Goal: Task Accomplishment & Management: Manage account settings

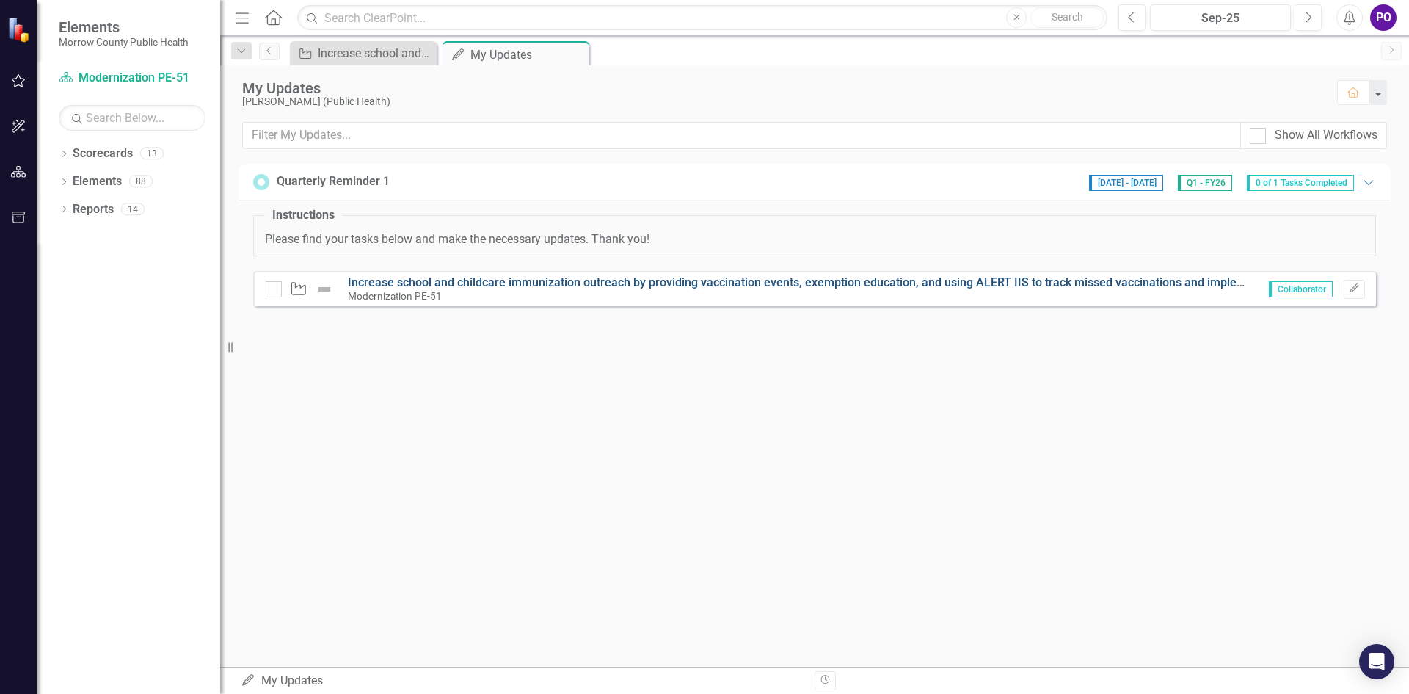
click at [512, 284] on link "Increase school and childcare immunization outreach by providing vaccination ev…" at bounding box center [934, 282] width 1172 height 14
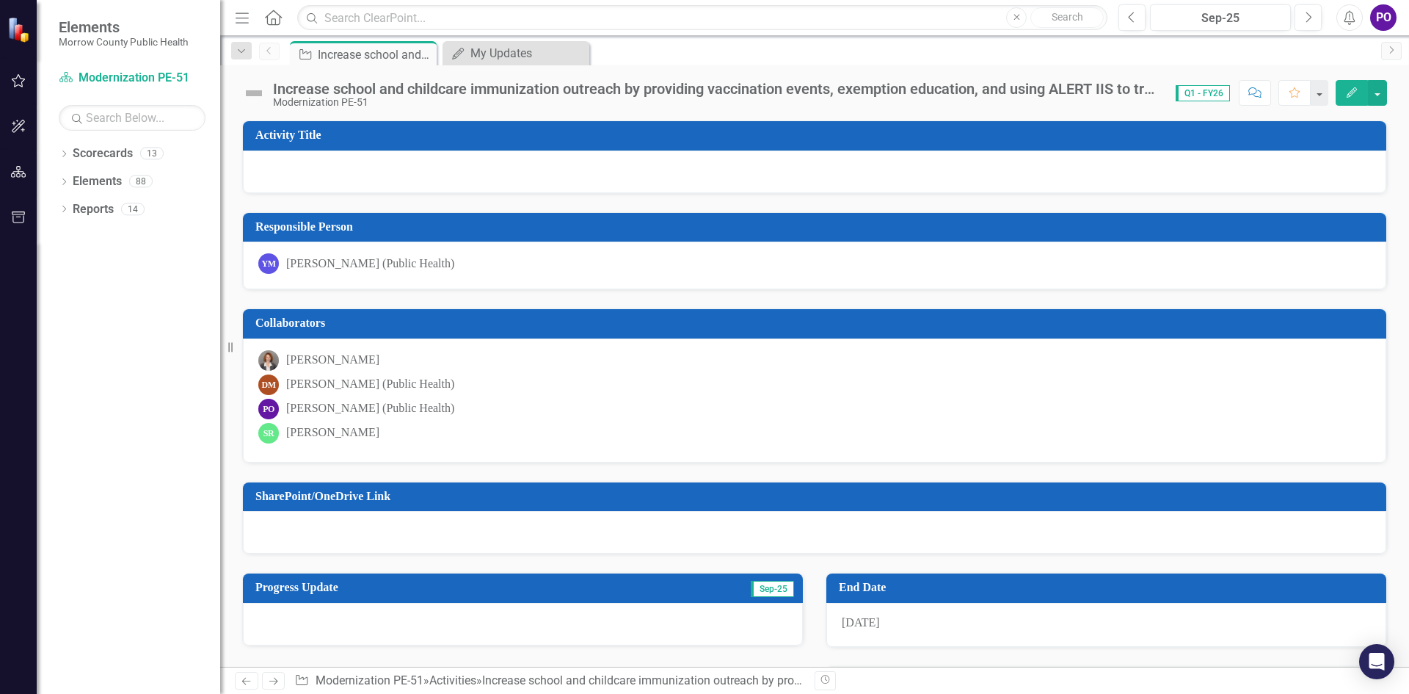
click at [1352, 97] on icon "Edit" at bounding box center [1351, 92] width 13 height 10
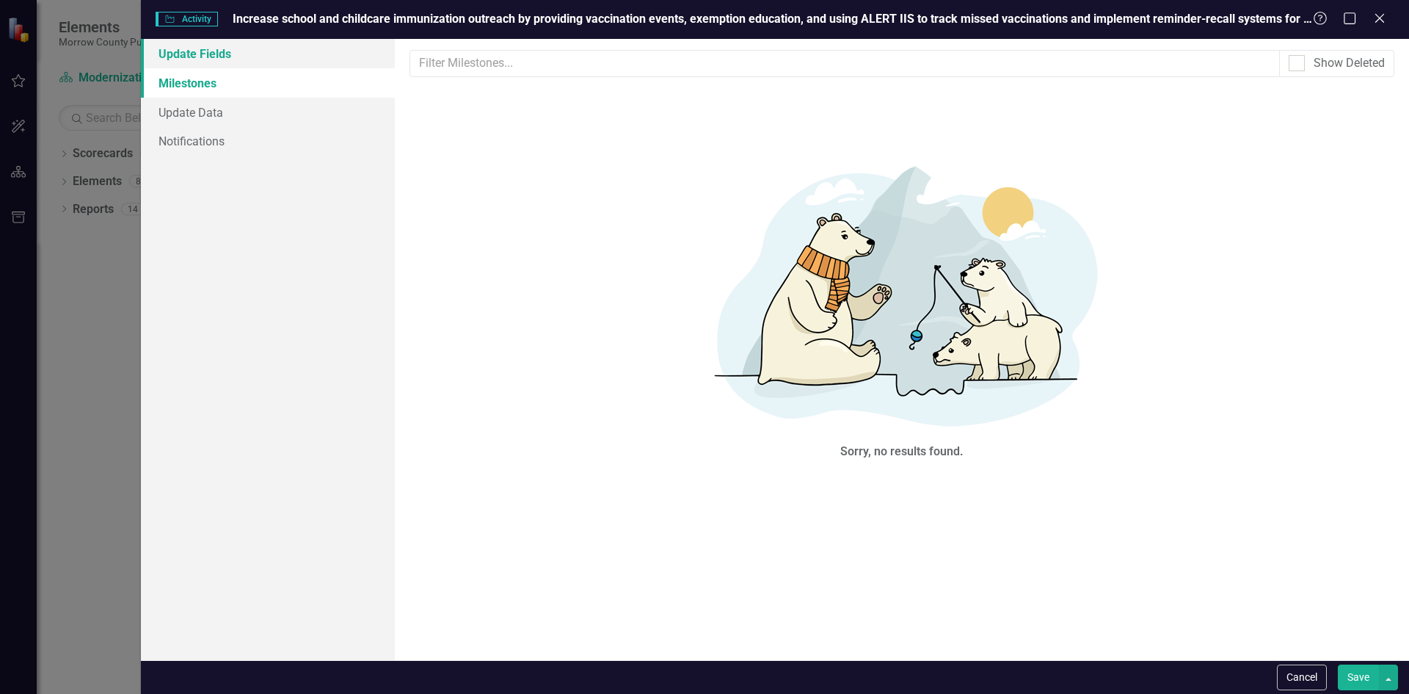
click at [160, 49] on link "Update Fields" at bounding box center [268, 53] width 254 height 29
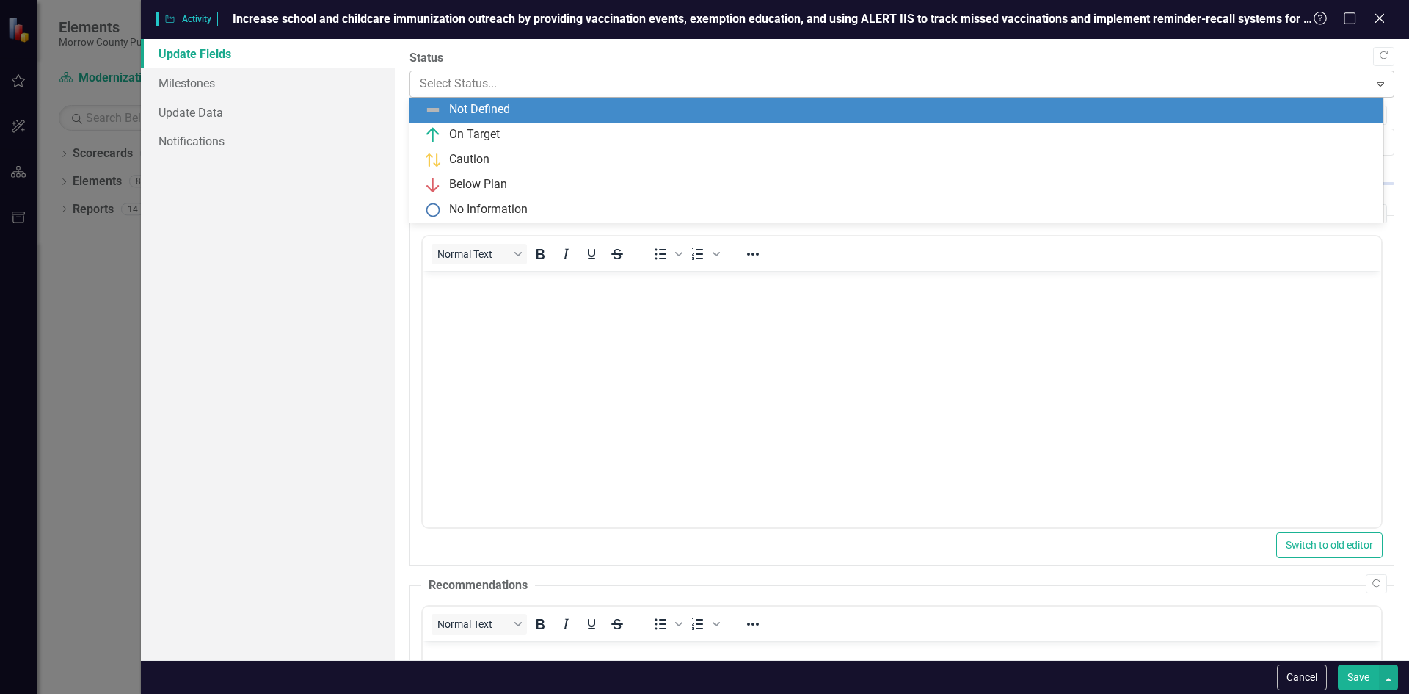
click at [762, 74] on div at bounding box center [890, 84] width 940 height 20
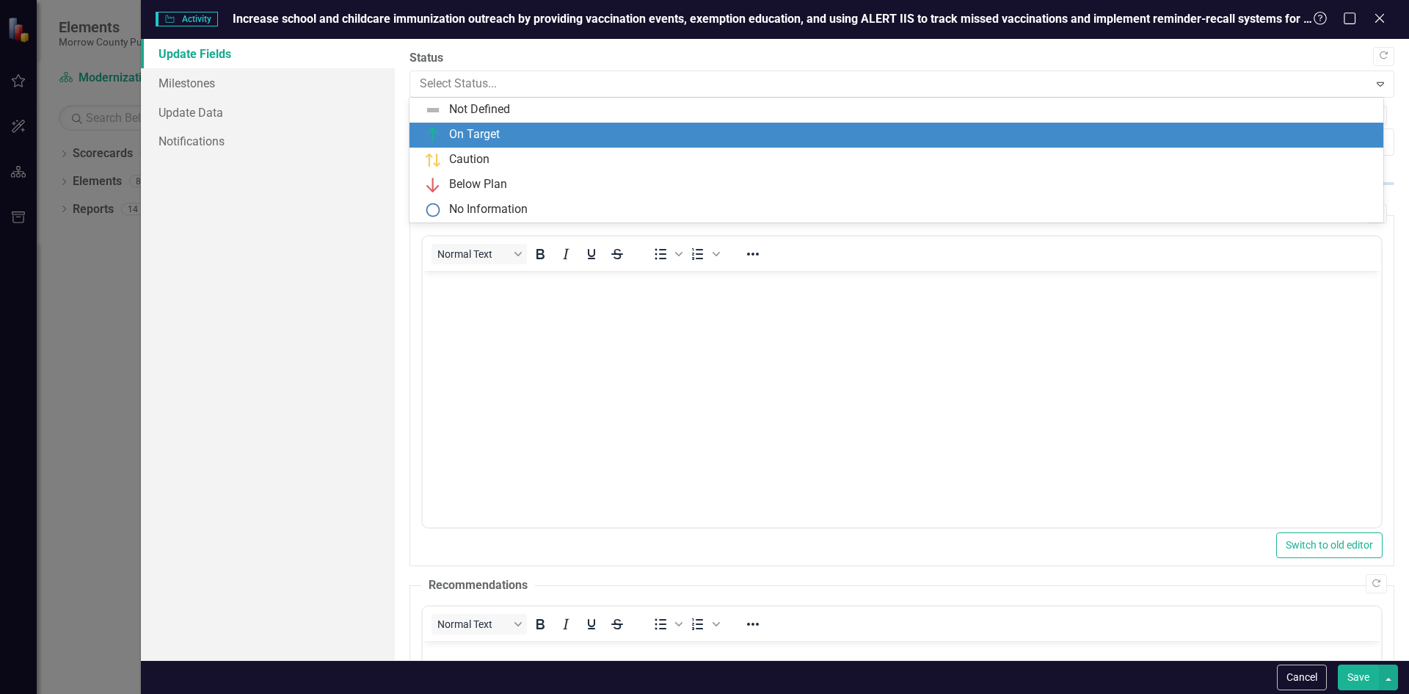
click at [749, 129] on div "On Target" at bounding box center [899, 135] width 951 height 18
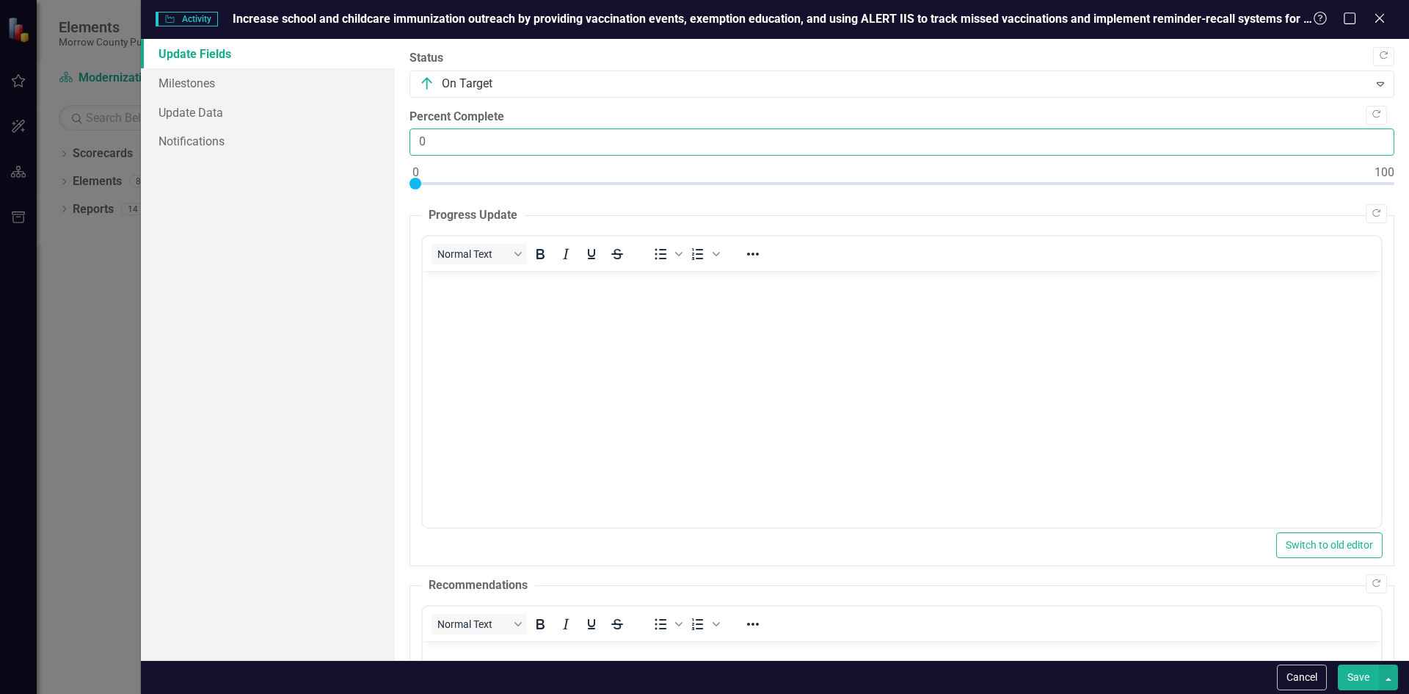
click at [549, 144] on input "0" at bounding box center [902, 141] width 985 height 27
type input "020"
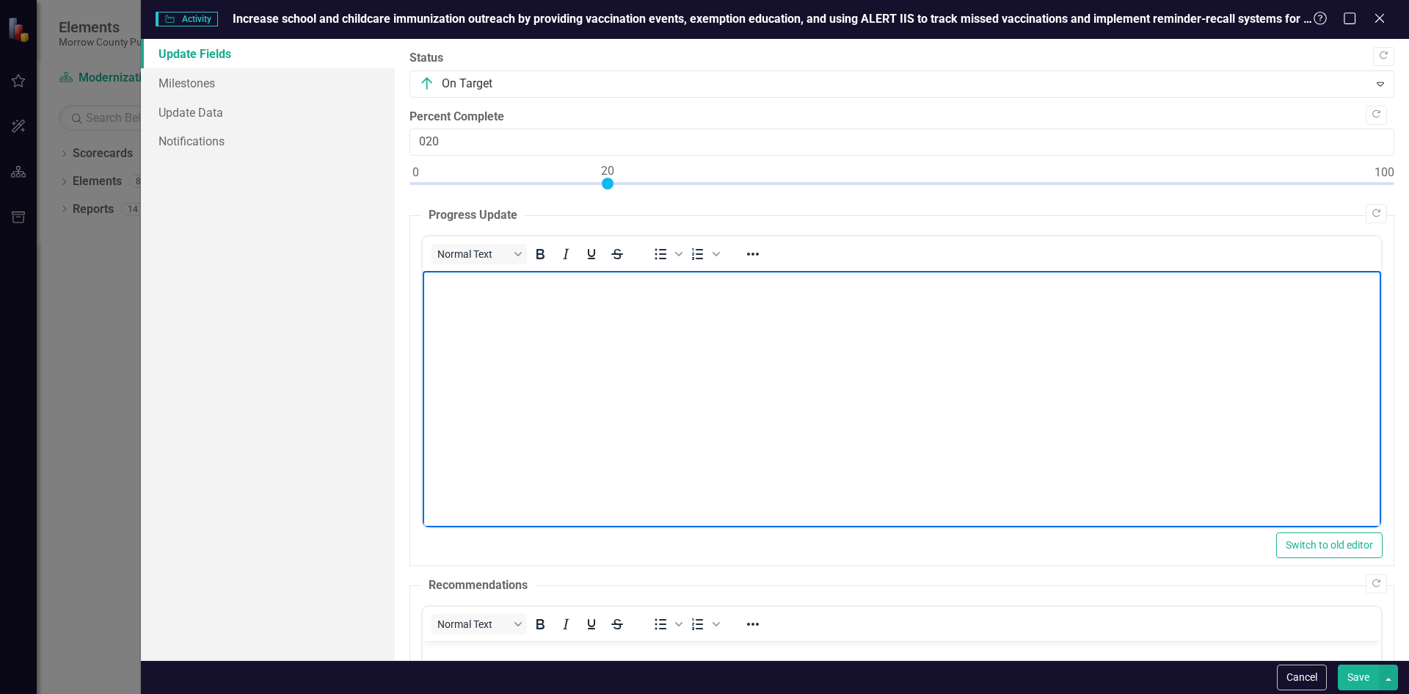
click at [686, 358] on body "Rich Text Area. Press ALT-0 for help." at bounding box center [901, 381] width 959 height 220
drag, startPoint x: 565, startPoint y: 848, endPoint x: 781, endPoint y: 301, distance: 588.5
click at [781, 301] on body "I have updated the list for the schools in order to be a" at bounding box center [901, 381] width 959 height 220
click at [995, 362] on body "I have updated the list for the schools in order to be able to send out school …" at bounding box center [901, 381] width 959 height 220
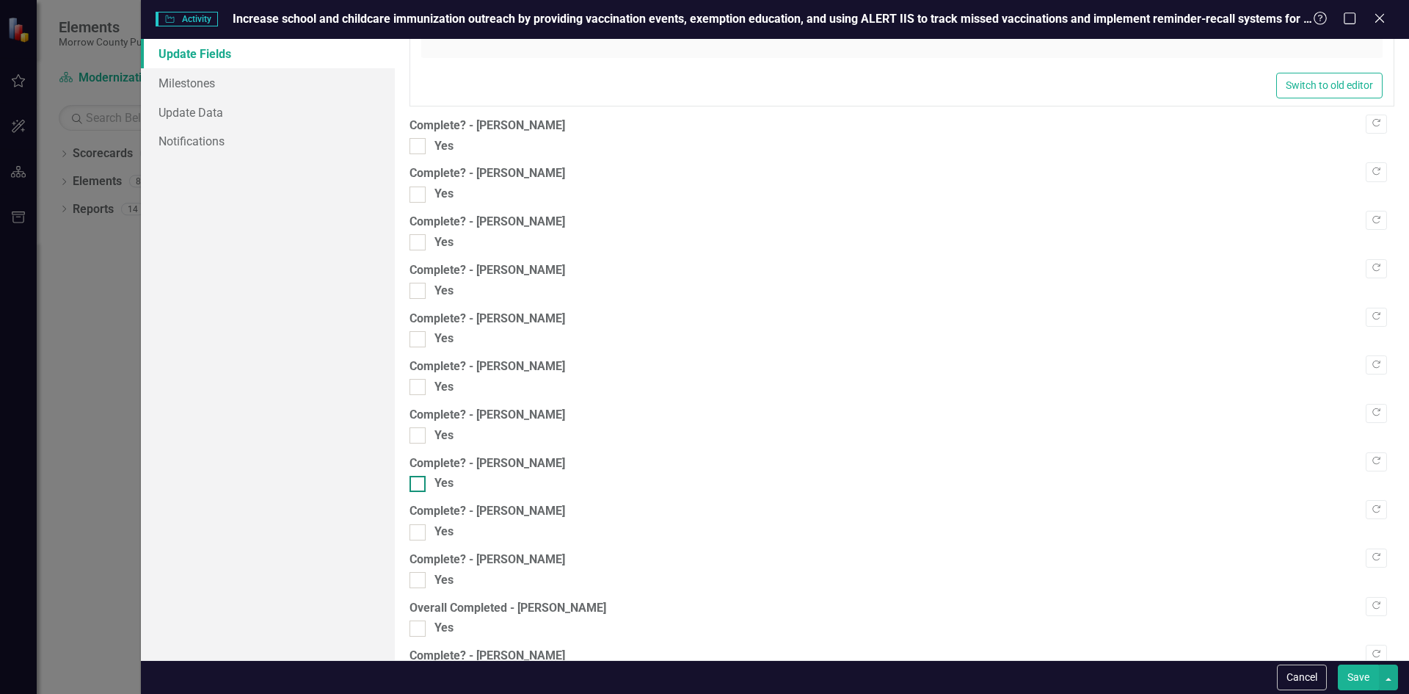
scroll to position [1173, 0]
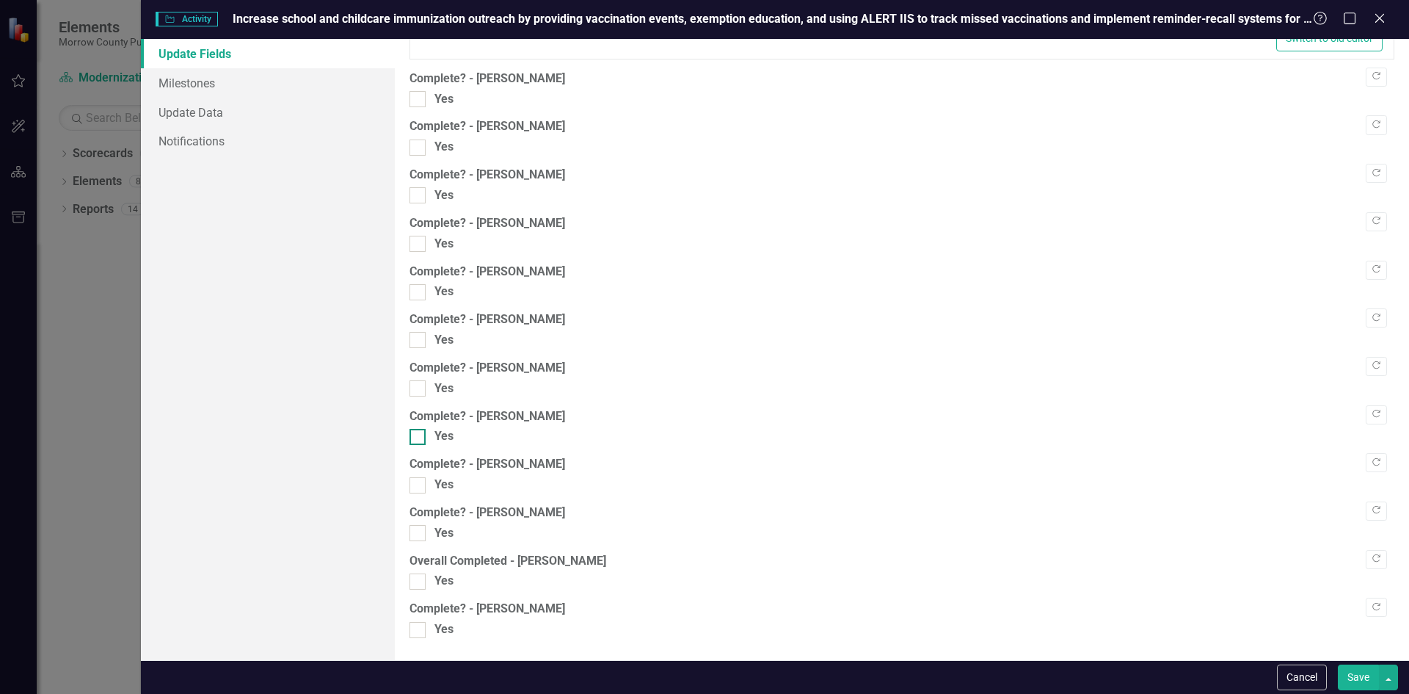
click at [423, 443] on div at bounding box center [418, 437] width 16 height 16
click at [419, 438] on input "Yes" at bounding box center [415, 434] width 10 height 10
checkbox input "true"
click at [1370, 678] on button "Save" at bounding box center [1358, 677] width 41 height 26
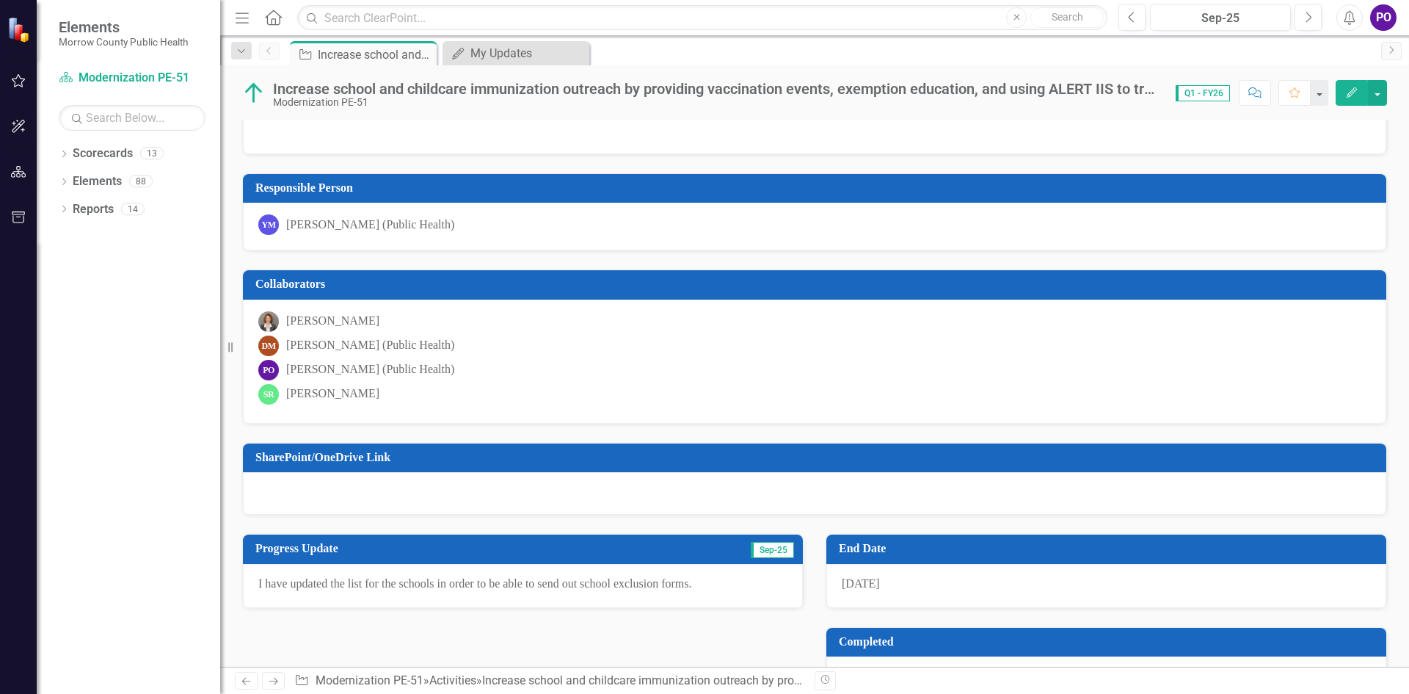
scroll to position [87, 0]
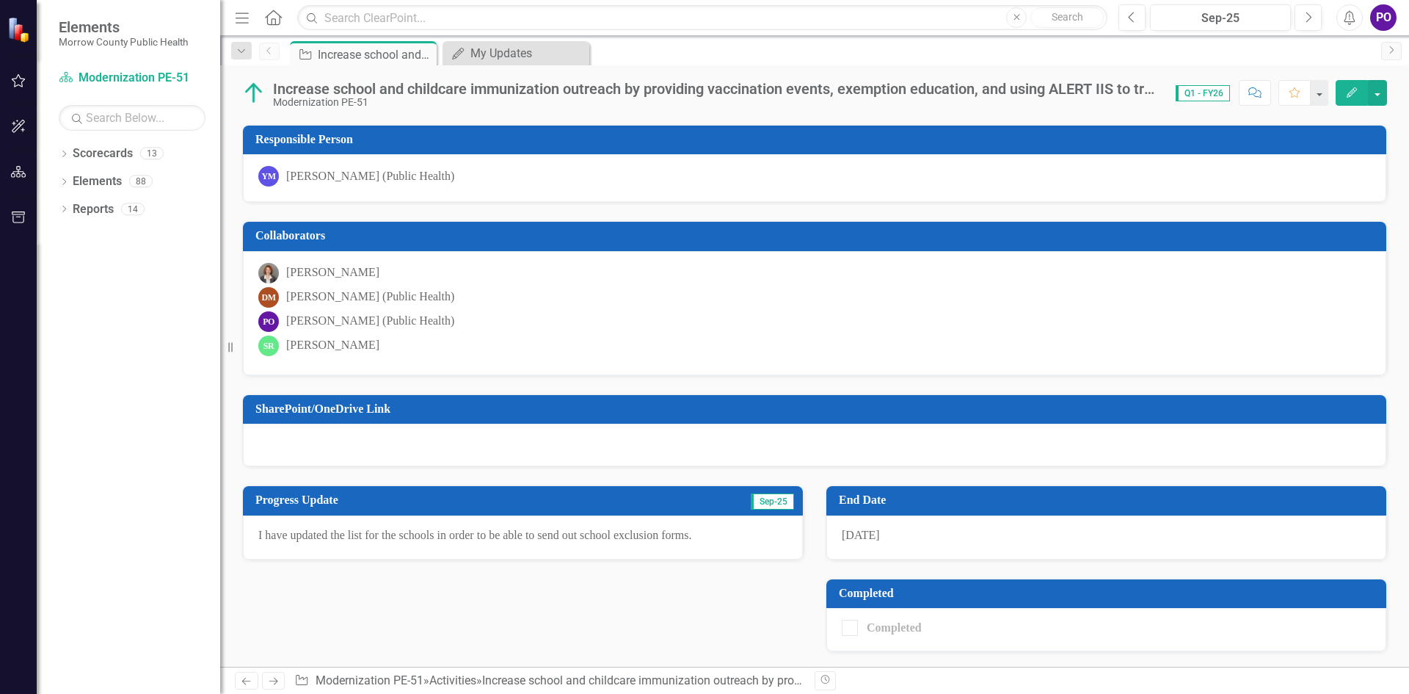
click at [279, 20] on icon "Home" at bounding box center [273, 17] width 19 height 15
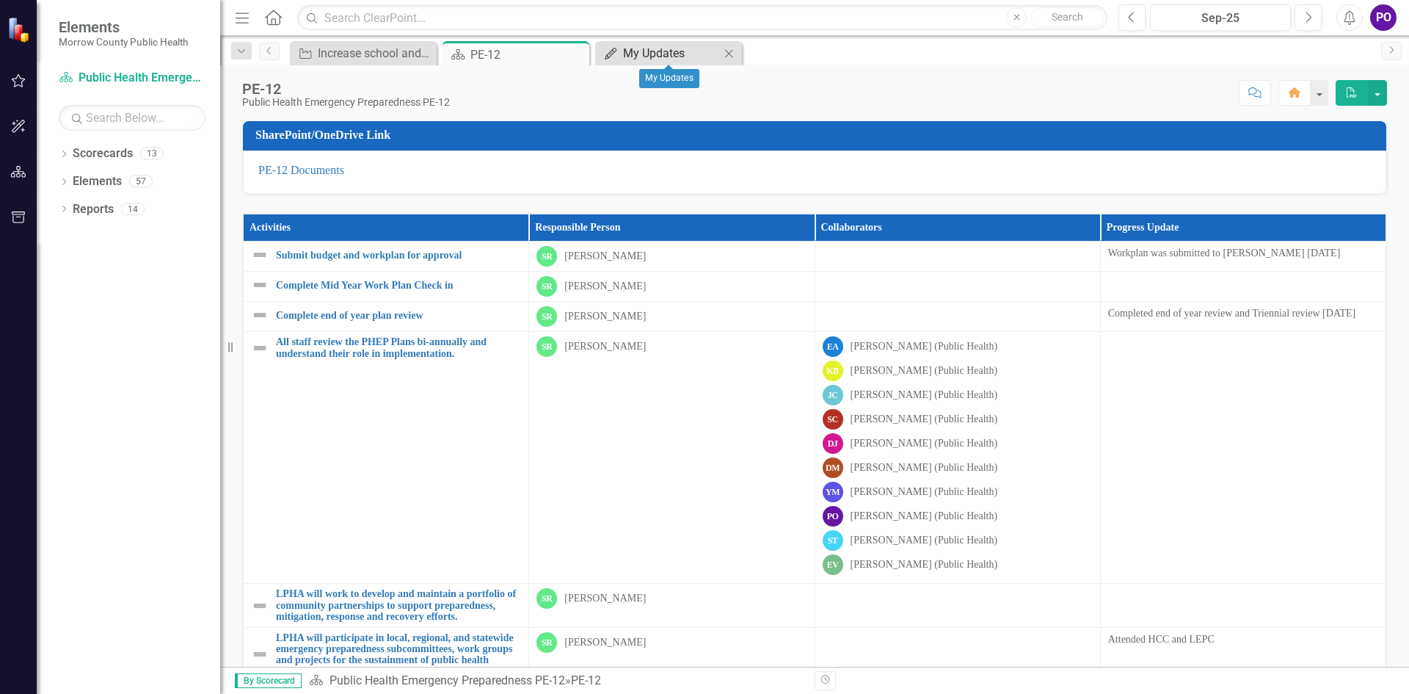
click at [694, 53] on div "My Updates" at bounding box center [671, 53] width 97 height 18
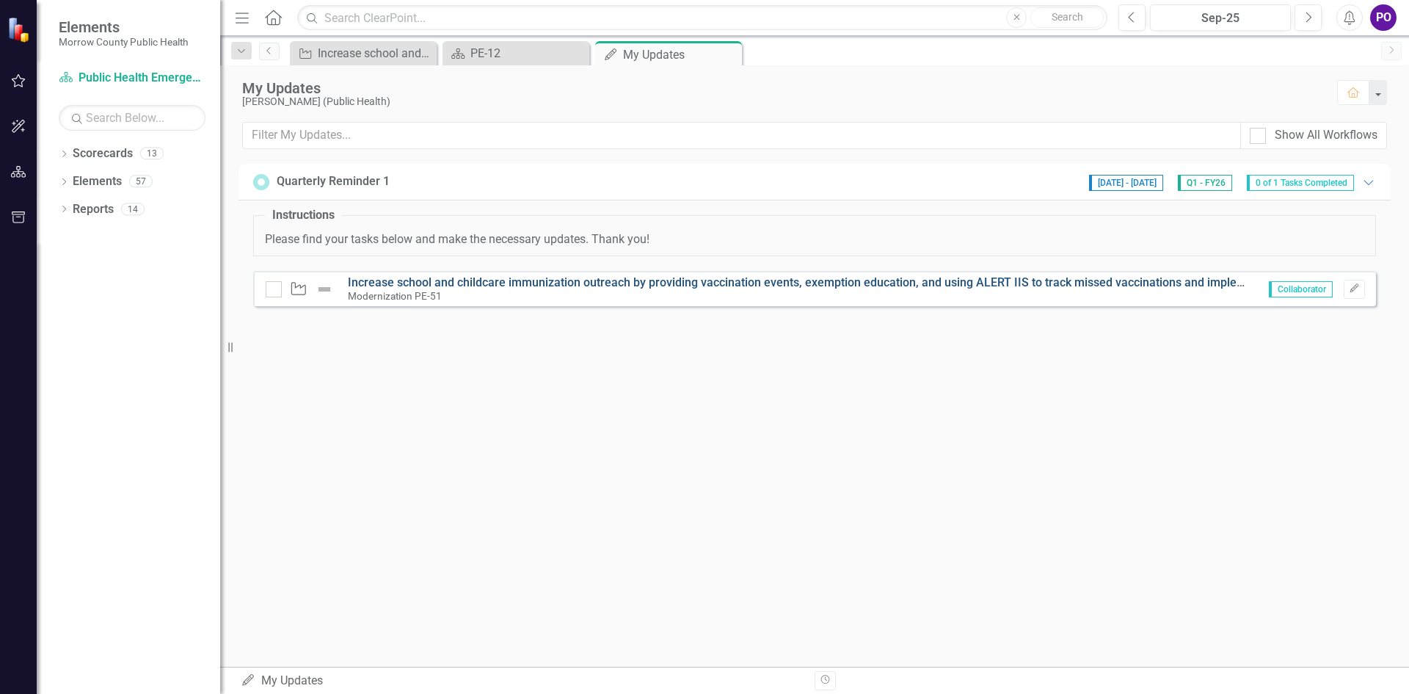
click at [493, 288] on link "Increase school and childcare immunization outreach by providing vaccination ev…" at bounding box center [934, 282] width 1172 height 14
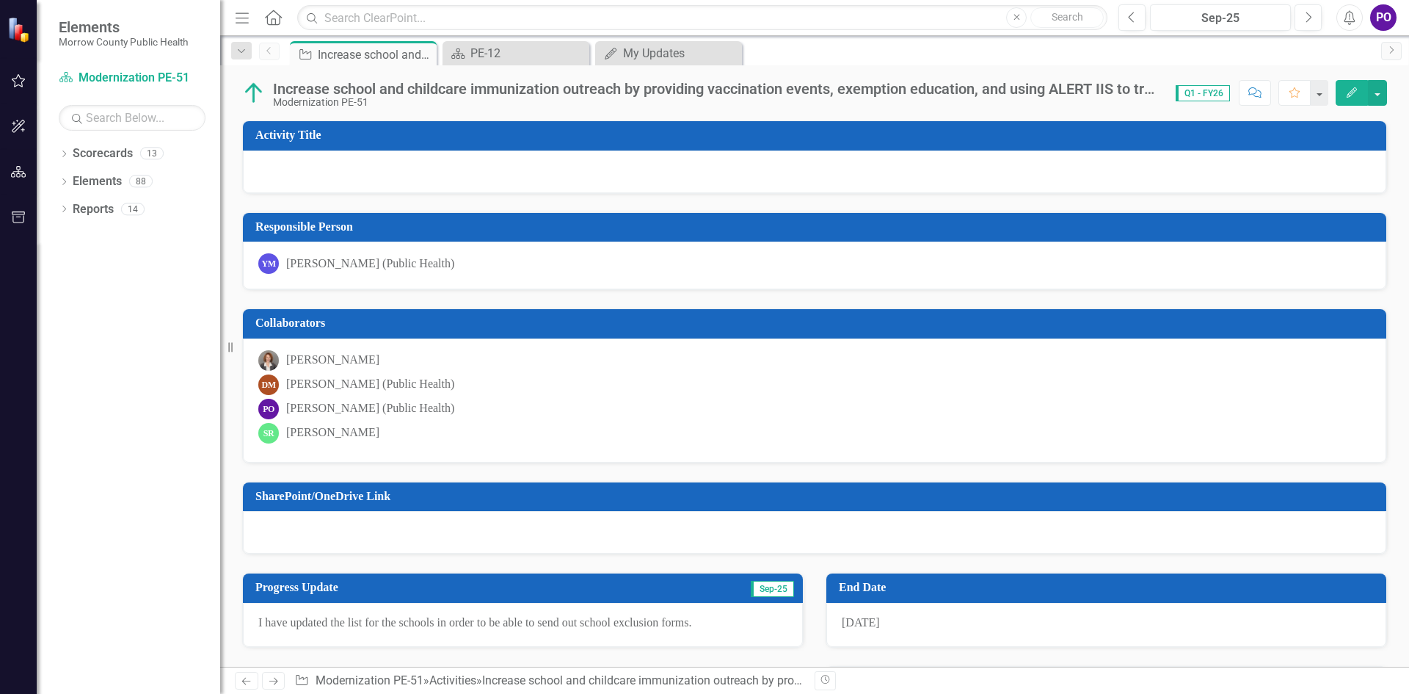
click at [239, 18] on icon "button" at bounding box center [242, 17] width 13 height 10
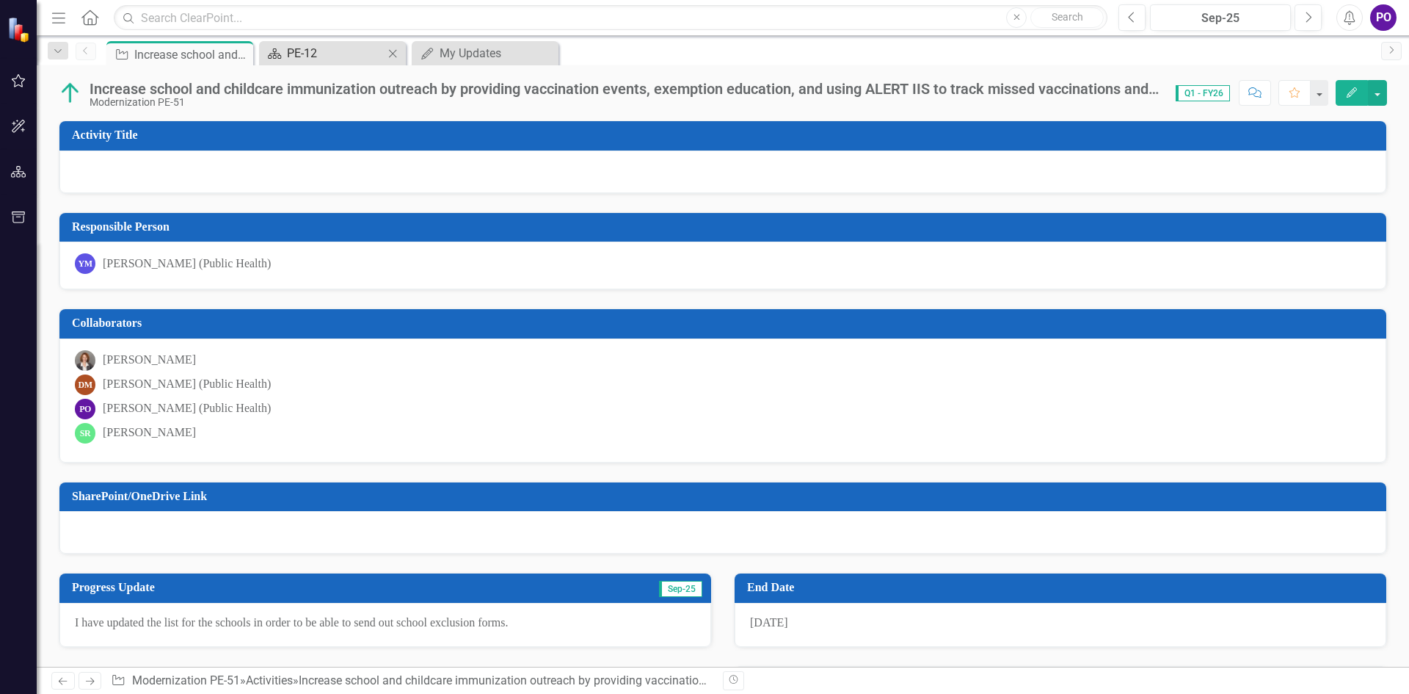
click at [325, 53] on div "PE-12" at bounding box center [335, 53] width 97 height 18
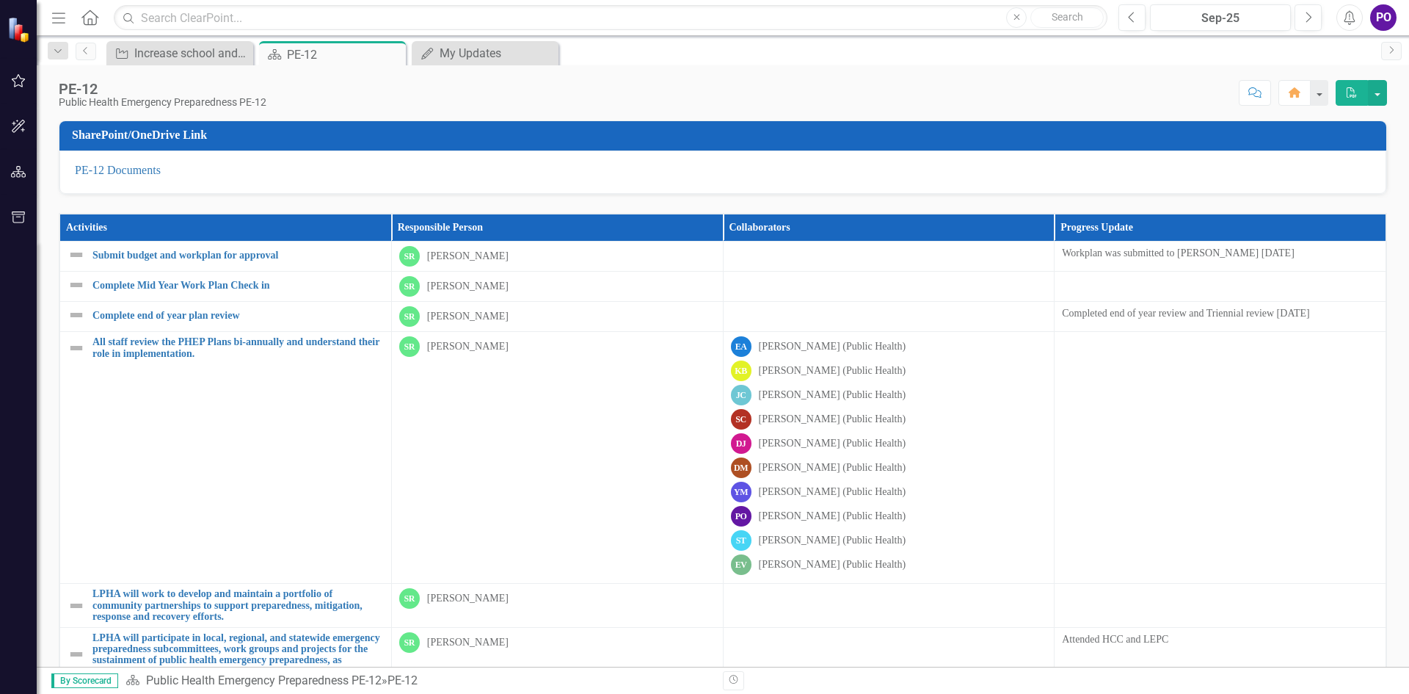
click at [43, 52] on div "Dropdown Search Activity Increase school and childcare immunization outreach by…" at bounding box center [57, 51] width 35 height 17
click at [54, 51] on icon "Dropdown" at bounding box center [57, 51] width 13 height 10
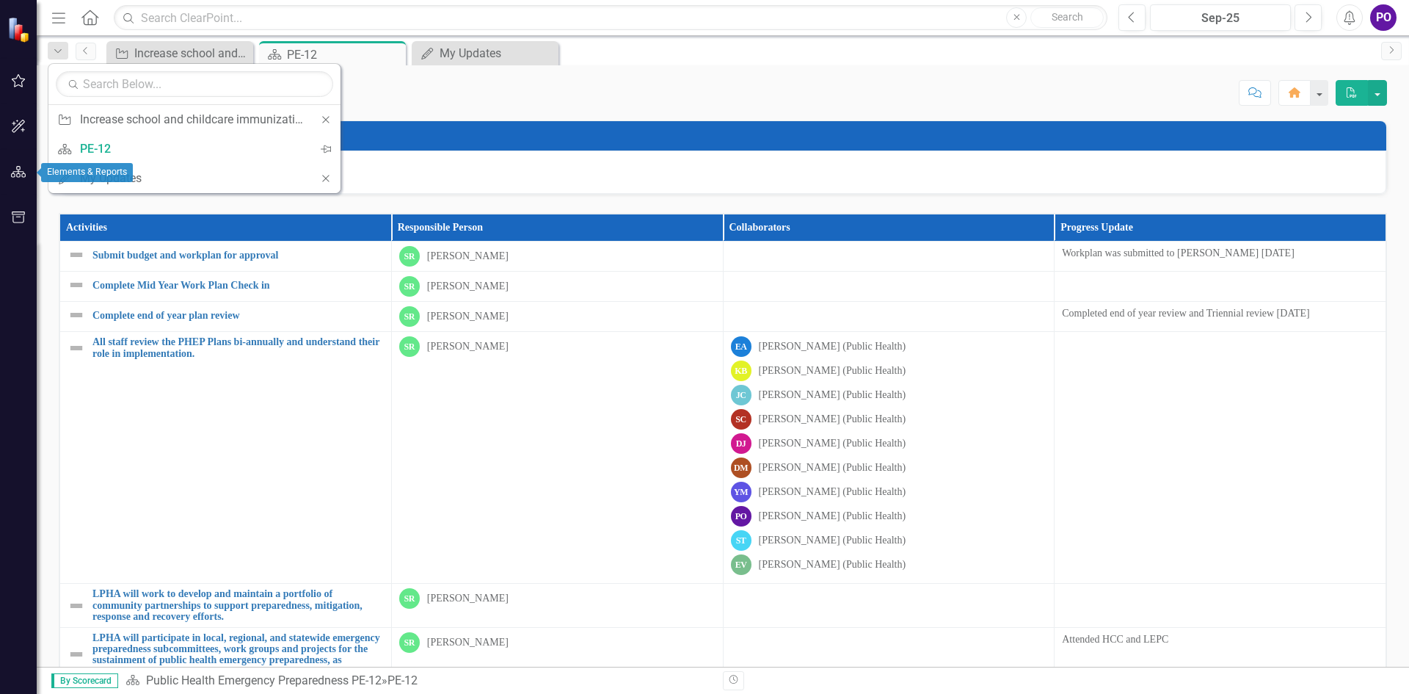
click at [21, 177] on icon "button" at bounding box center [18, 172] width 15 height 12
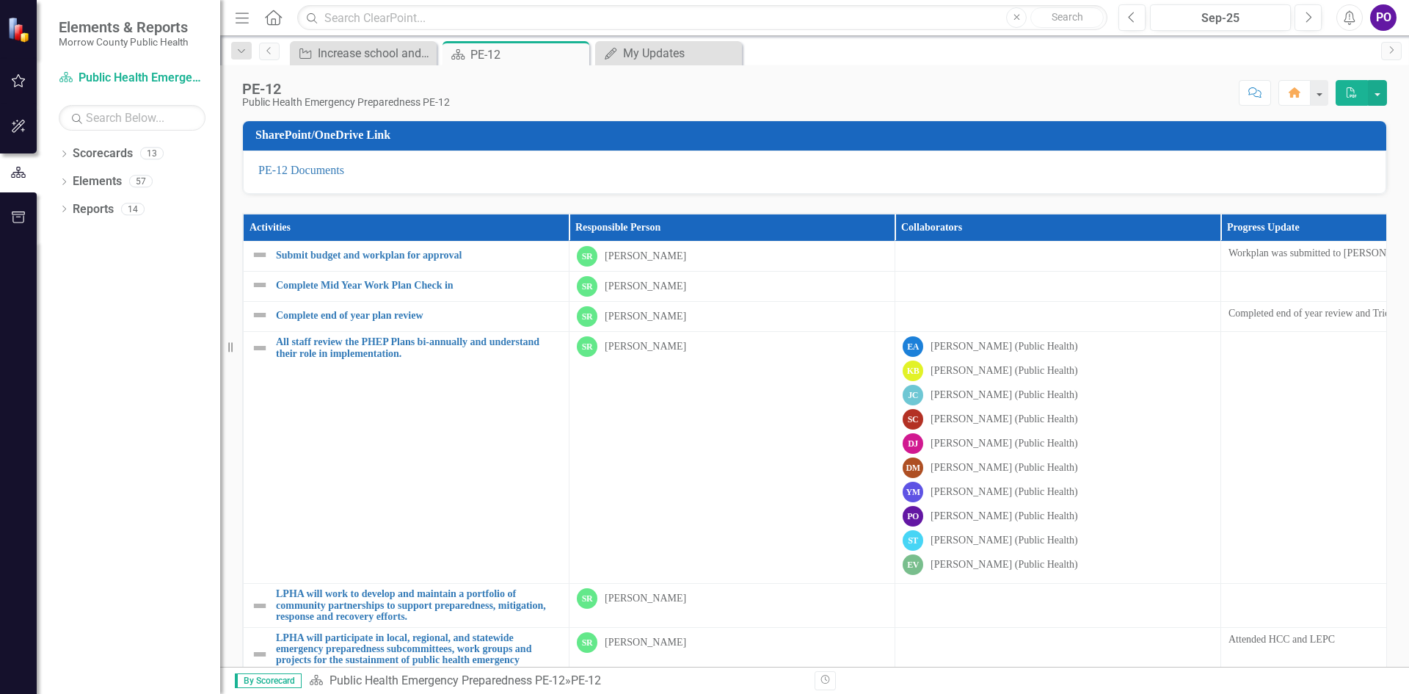
click at [18, 222] on icon "button" at bounding box center [18, 217] width 15 height 12
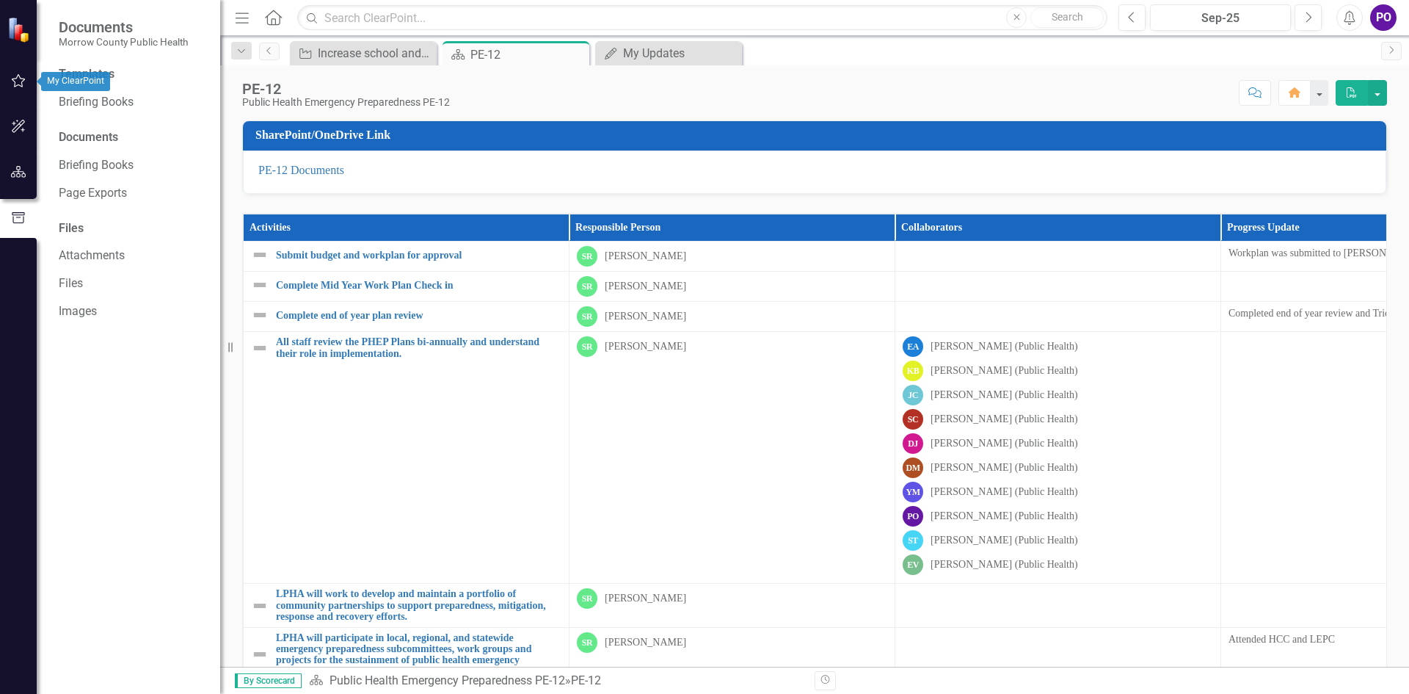
click at [23, 7] on div at bounding box center [18, 29] width 37 height 59
click at [16, 29] on img at bounding box center [20, 30] width 26 height 26
click at [1293, 100] on button "Home" at bounding box center [1295, 93] width 32 height 26
click at [283, 15] on icon "Home" at bounding box center [273, 17] width 19 height 15
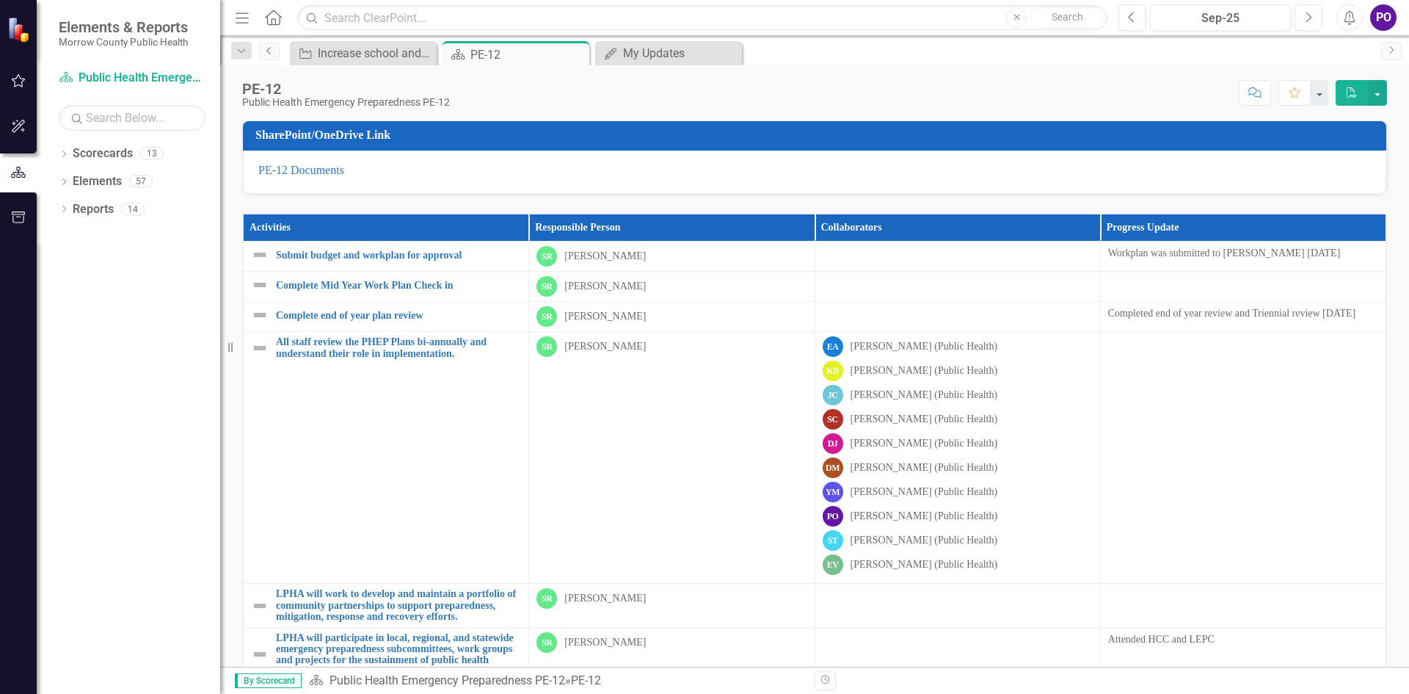
click at [271, 54] on icon "Previous" at bounding box center [270, 50] width 12 height 9
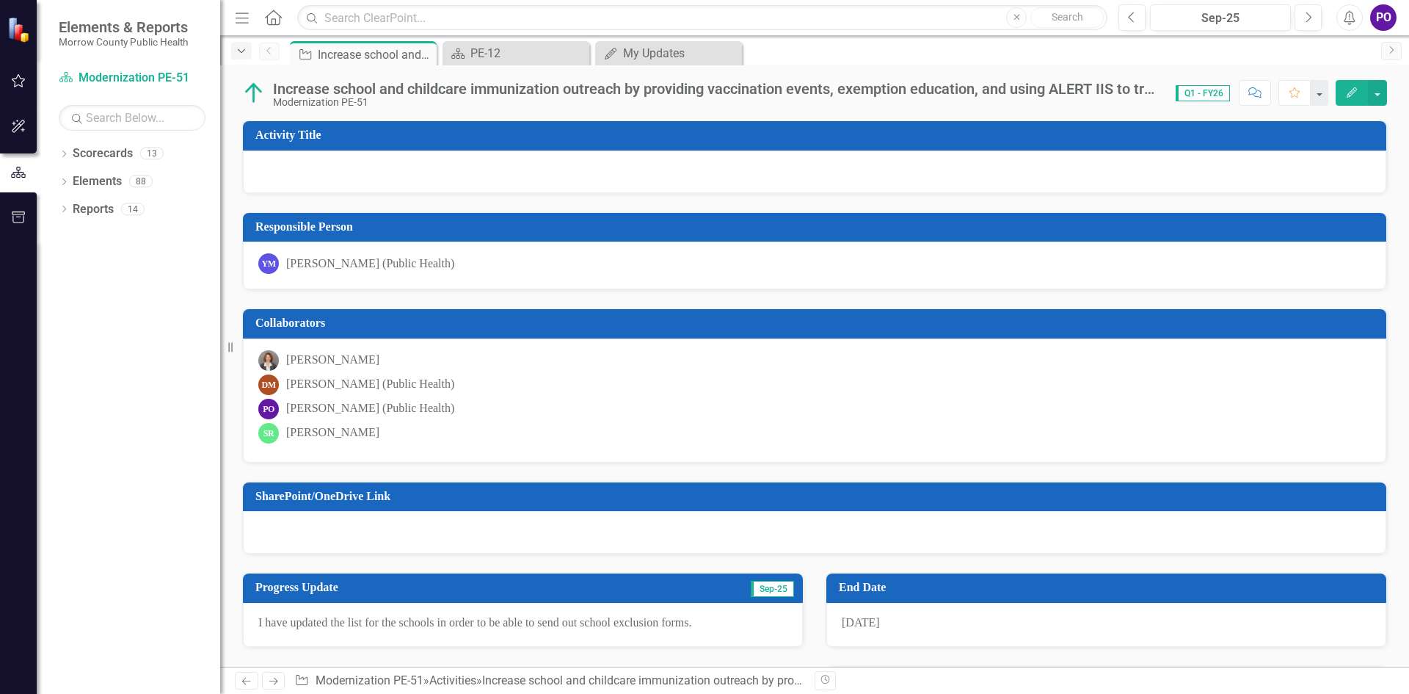
click at [242, 57] on div "Dropdown" at bounding box center [241, 51] width 21 height 18
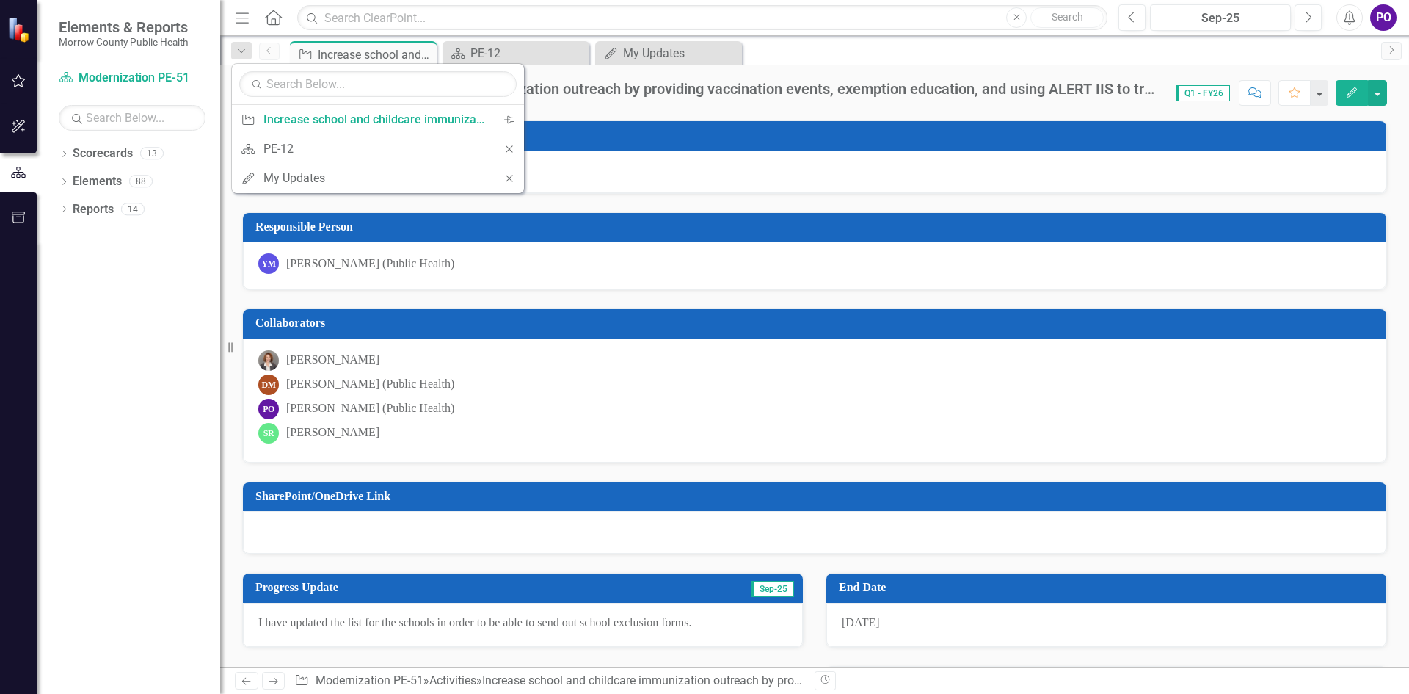
click at [1185, 95] on span "Q1 - FY26" at bounding box center [1203, 93] width 54 height 16
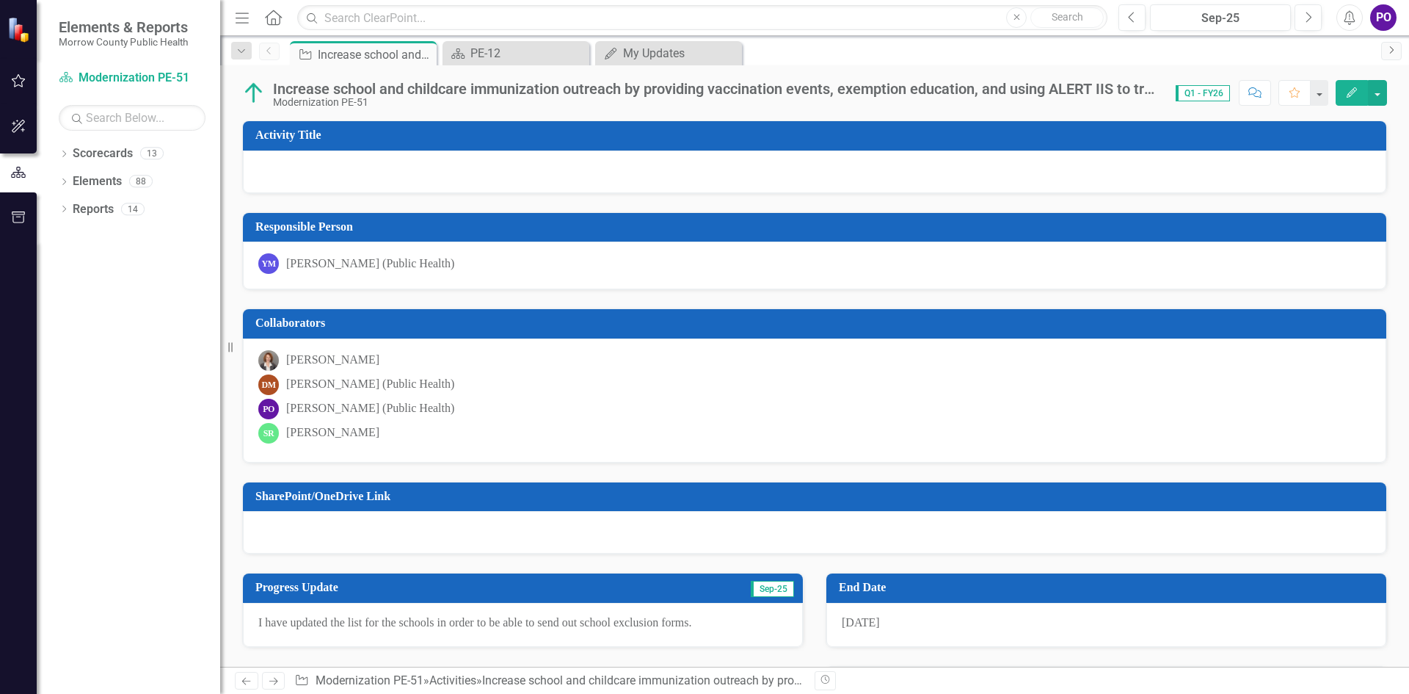
click at [1399, 57] on link "Next" at bounding box center [1391, 51] width 21 height 18
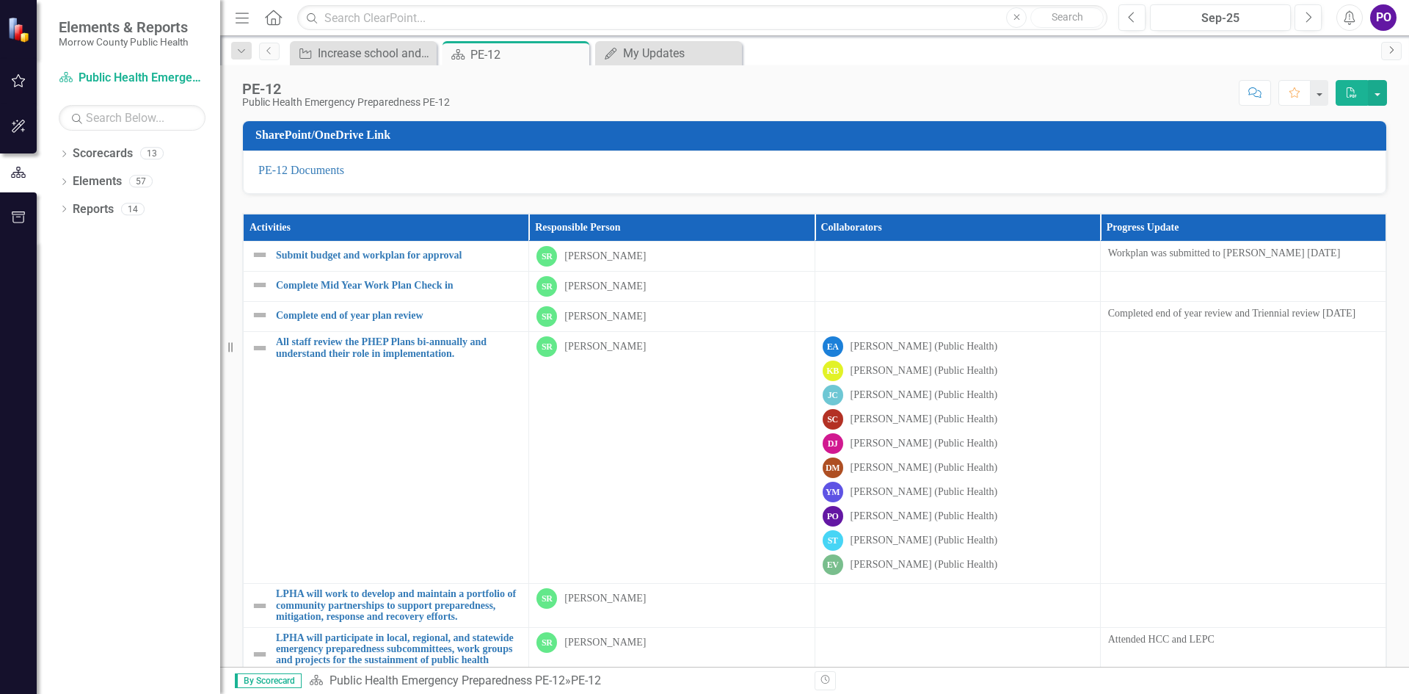
click at [1399, 57] on link "Next" at bounding box center [1391, 51] width 21 height 18
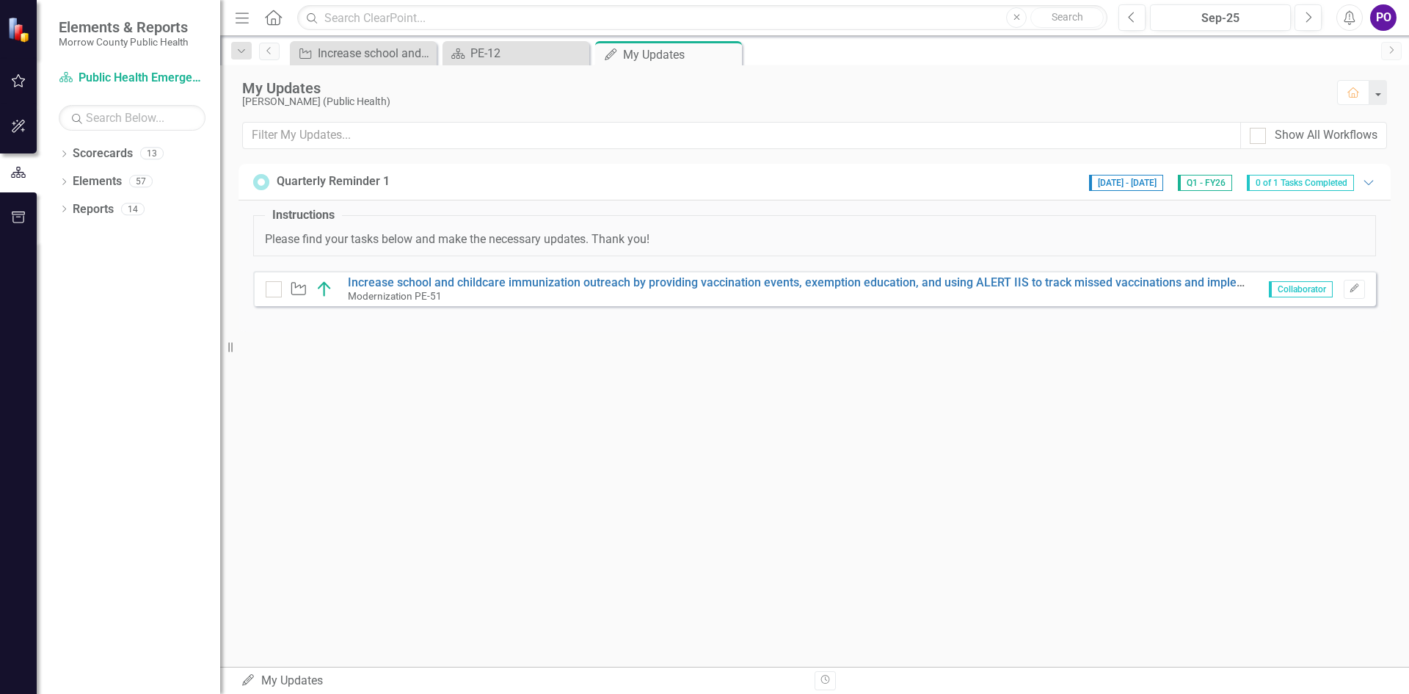
click at [1399, 57] on link "Next" at bounding box center [1391, 51] width 21 height 18
click at [9, 428] on div at bounding box center [18, 467] width 37 height 453
